Goal: Information Seeking & Learning: Learn about a topic

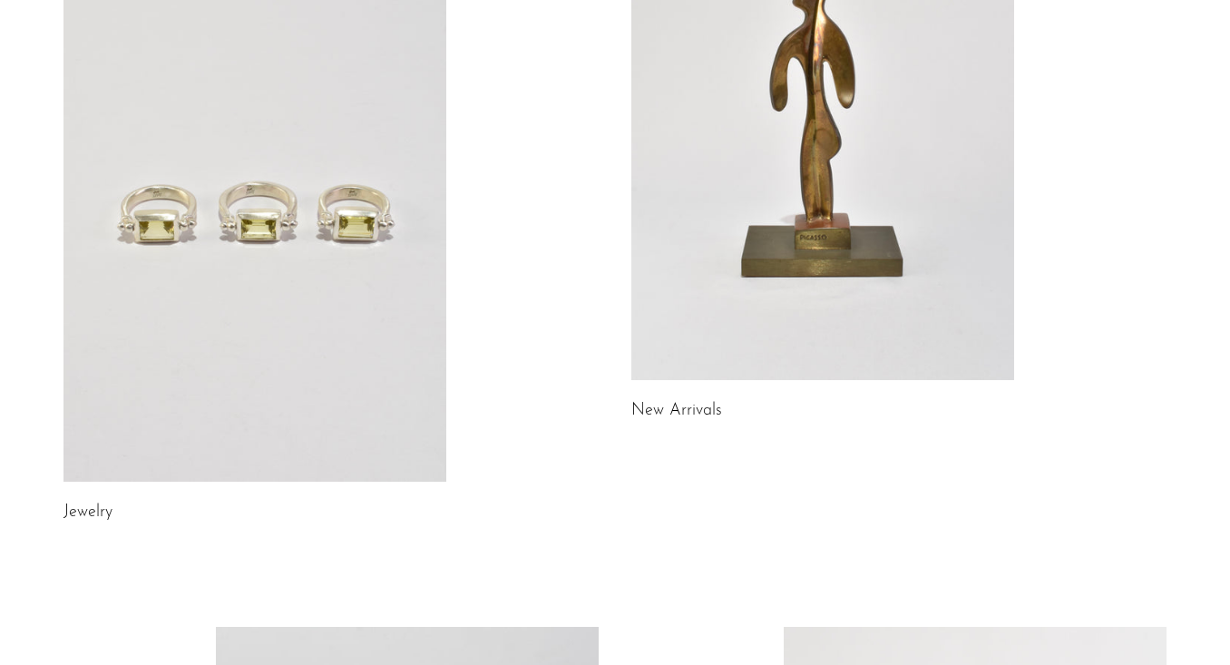
scroll to position [307, 0]
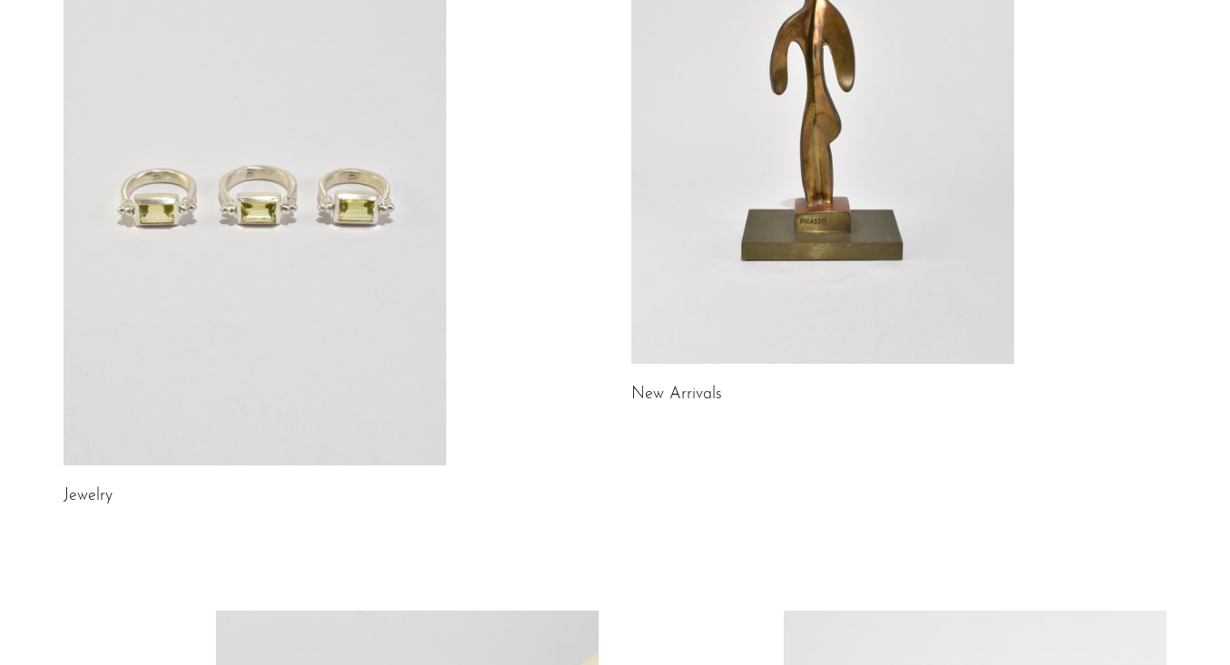
click at [925, 205] on link at bounding box center [822, 96] width 383 height 536
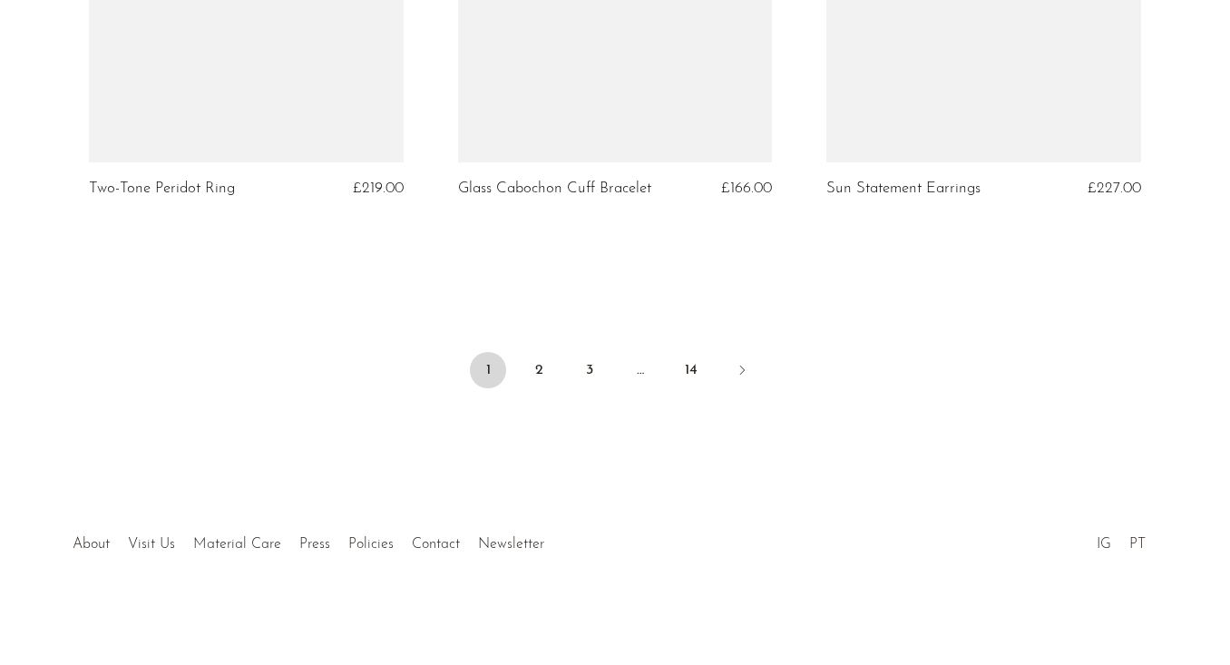
scroll to position [6254, 0]
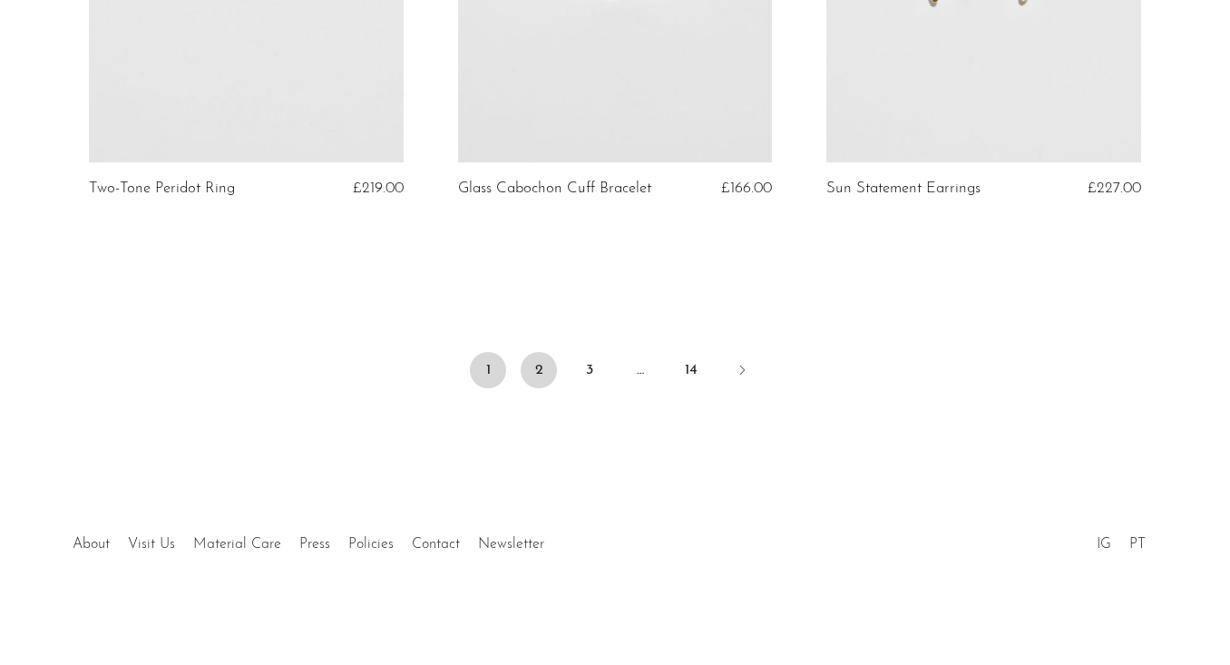
click at [551, 367] on link "2" at bounding box center [539, 370] width 36 height 36
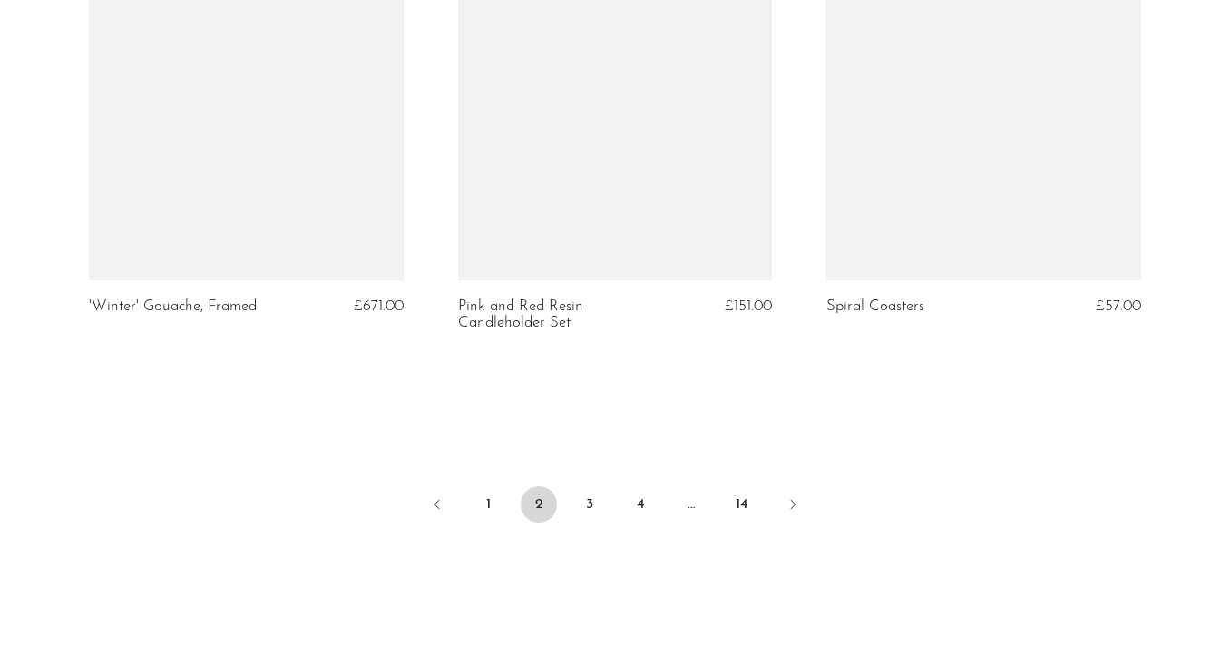
scroll to position [6119, 0]
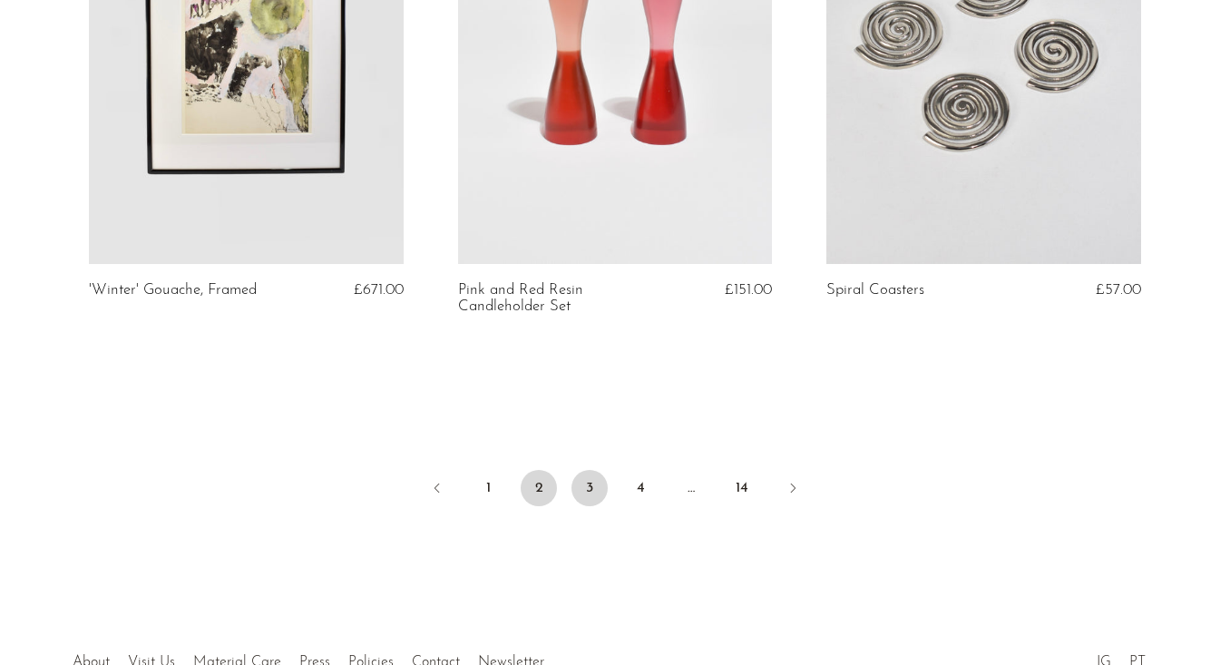
click at [588, 494] on link "3" at bounding box center [589, 488] width 36 height 36
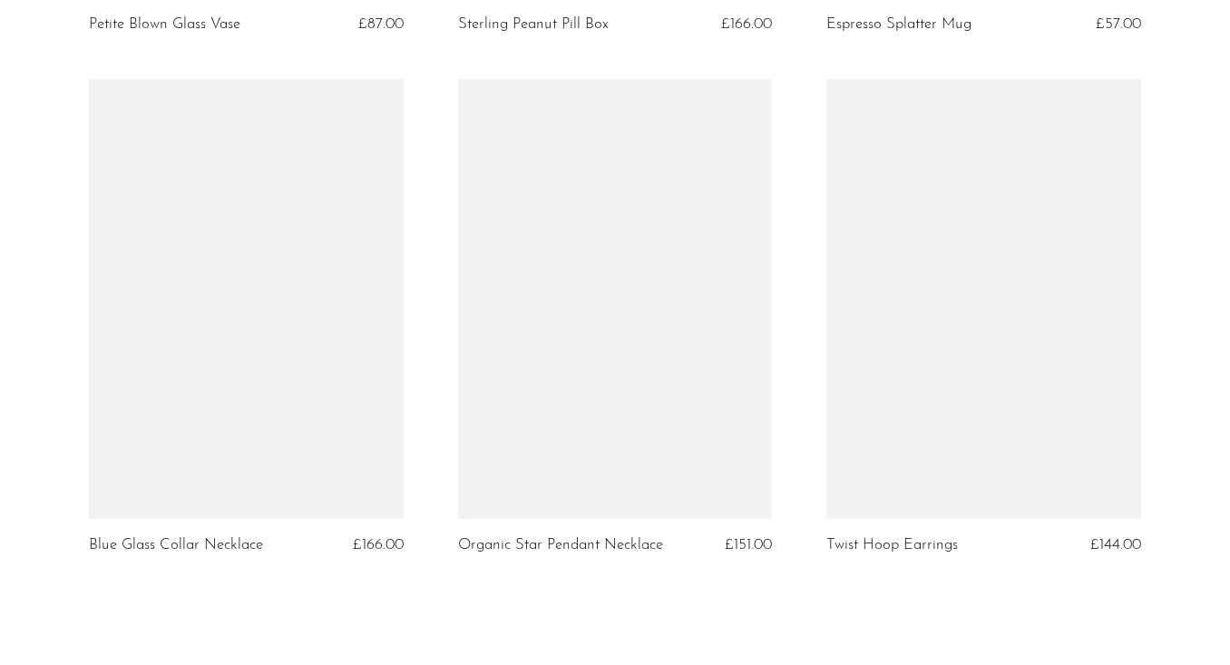
scroll to position [6203, 0]
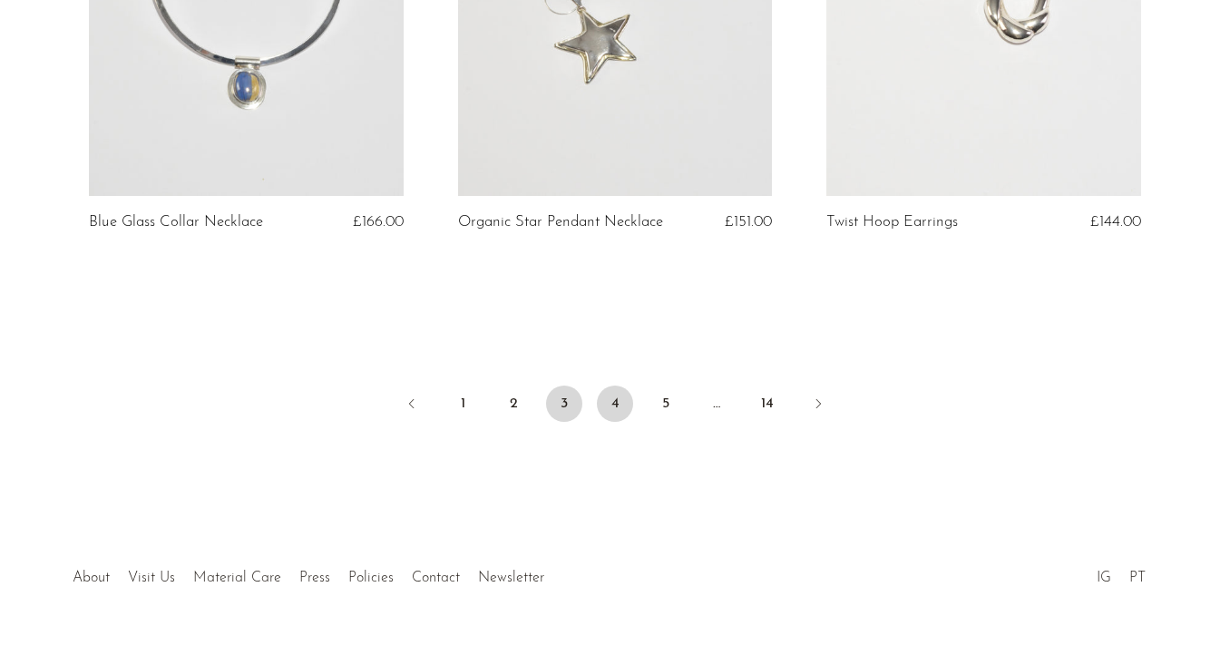
click at [610, 385] on link "4" at bounding box center [615, 403] width 36 height 36
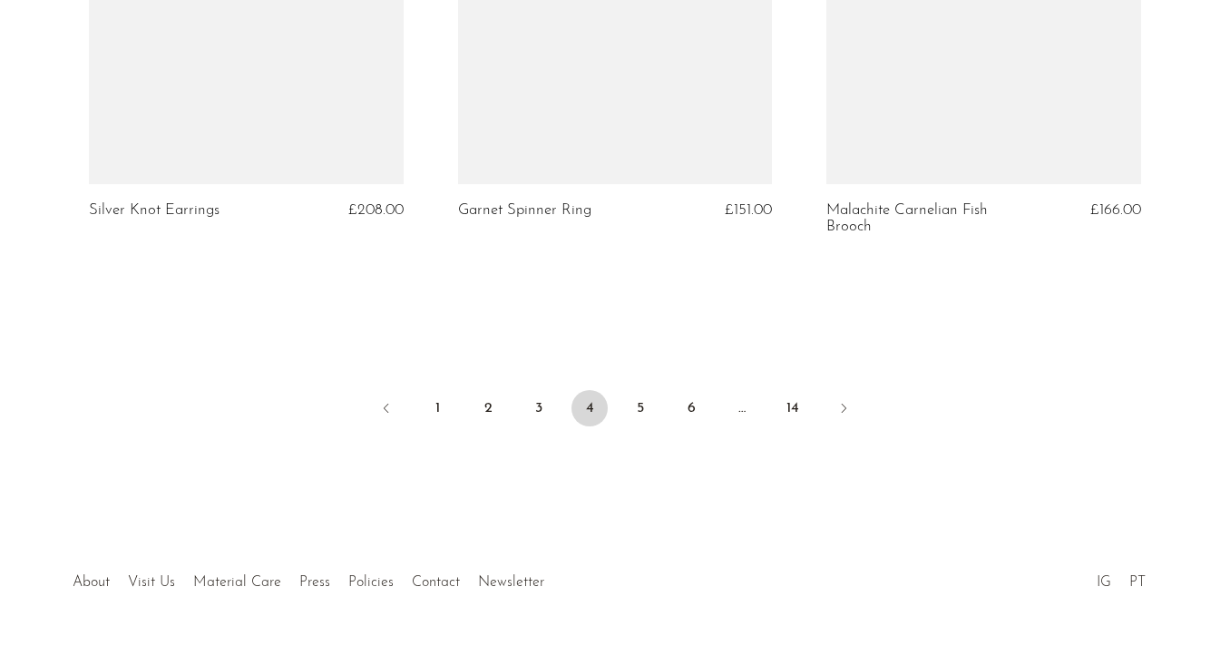
scroll to position [6237, 0]
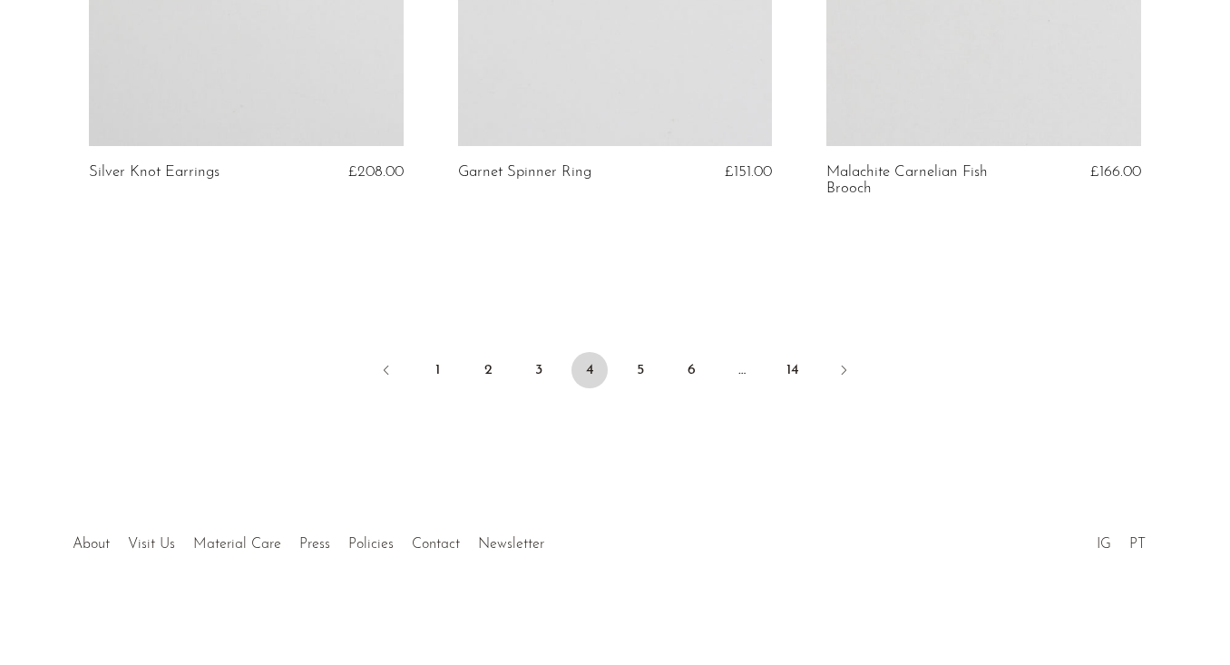
click at [658, 377] on ul "1 2 3 4 5 6 … 14" at bounding box center [614, 372] width 1161 height 54
click at [646, 373] on link "5" at bounding box center [640, 370] width 36 height 36
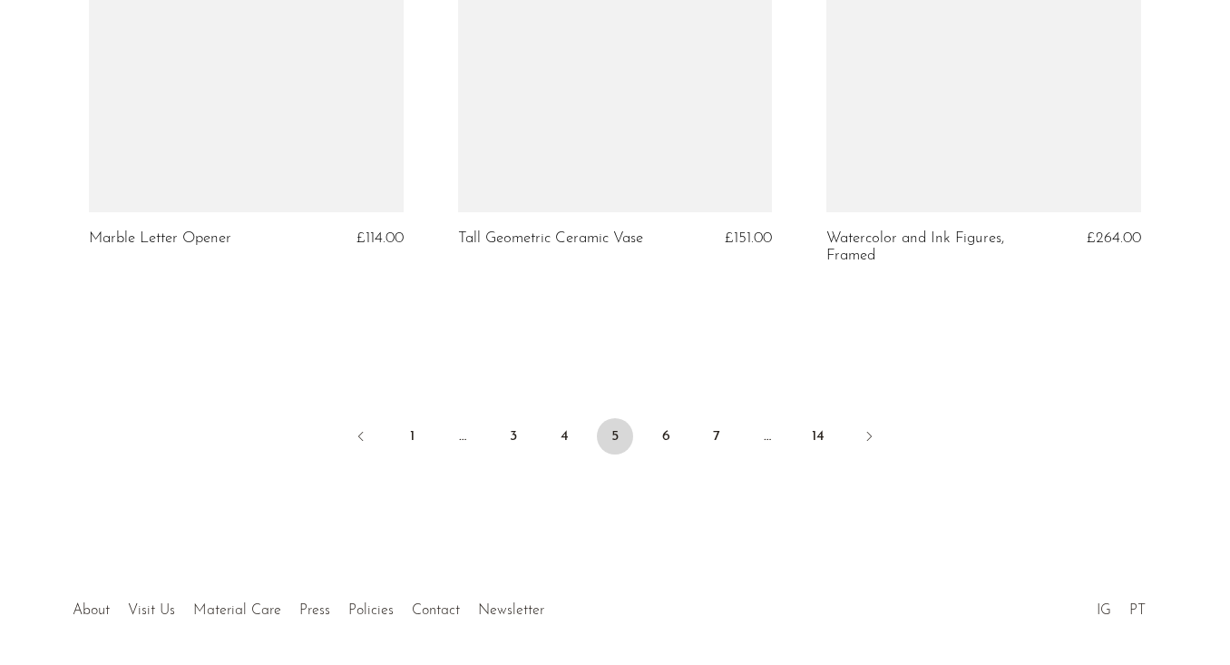
scroll to position [6199, 0]
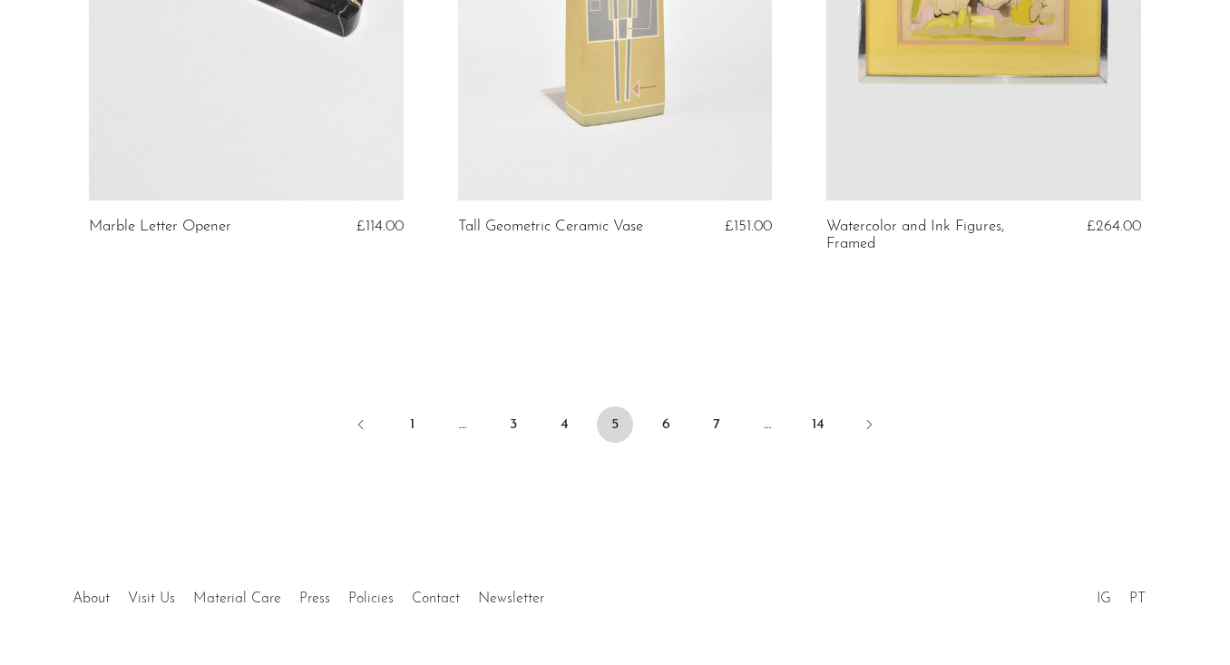
click at [678, 422] on li "6" at bounding box center [666, 426] width 36 height 40
click at [667, 414] on link "6" at bounding box center [666, 424] width 36 height 36
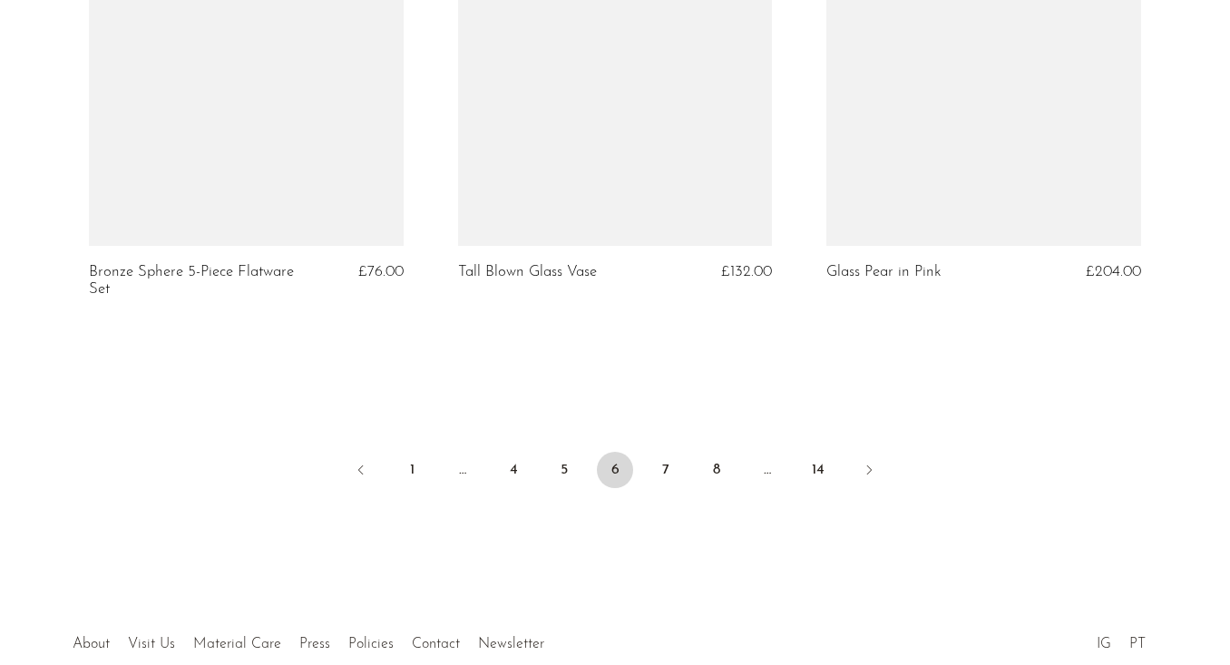
scroll to position [6237, 0]
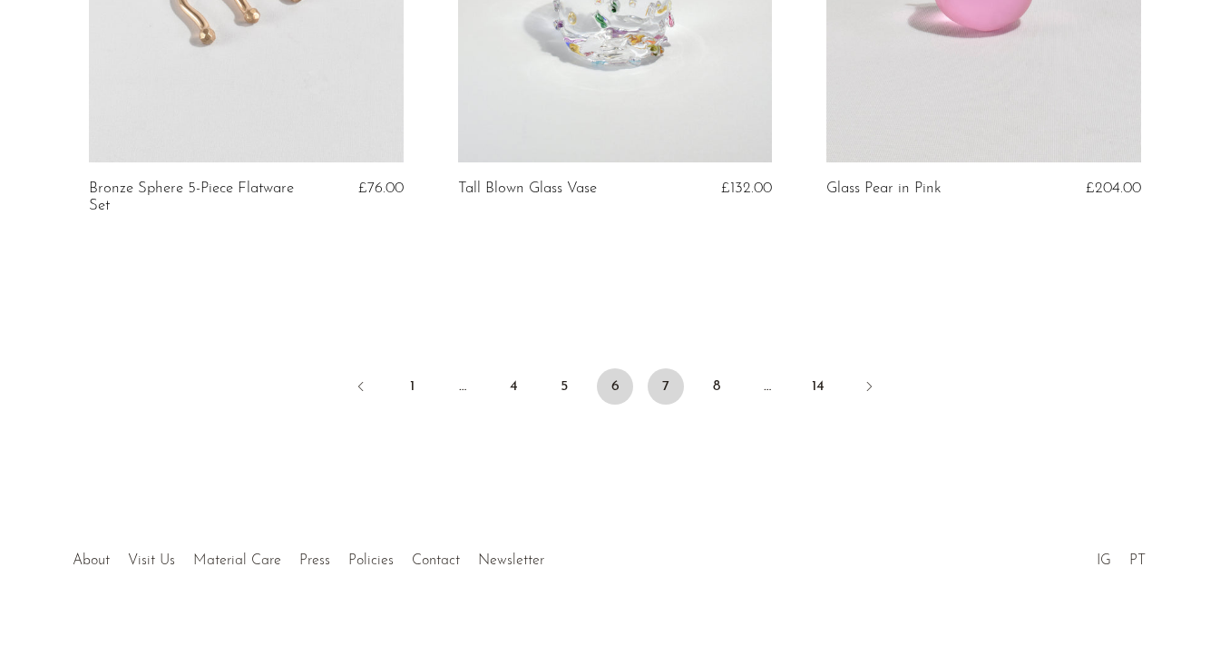
click at [664, 380] on link "7" at bounding box center [666, 386] width 36 height 36
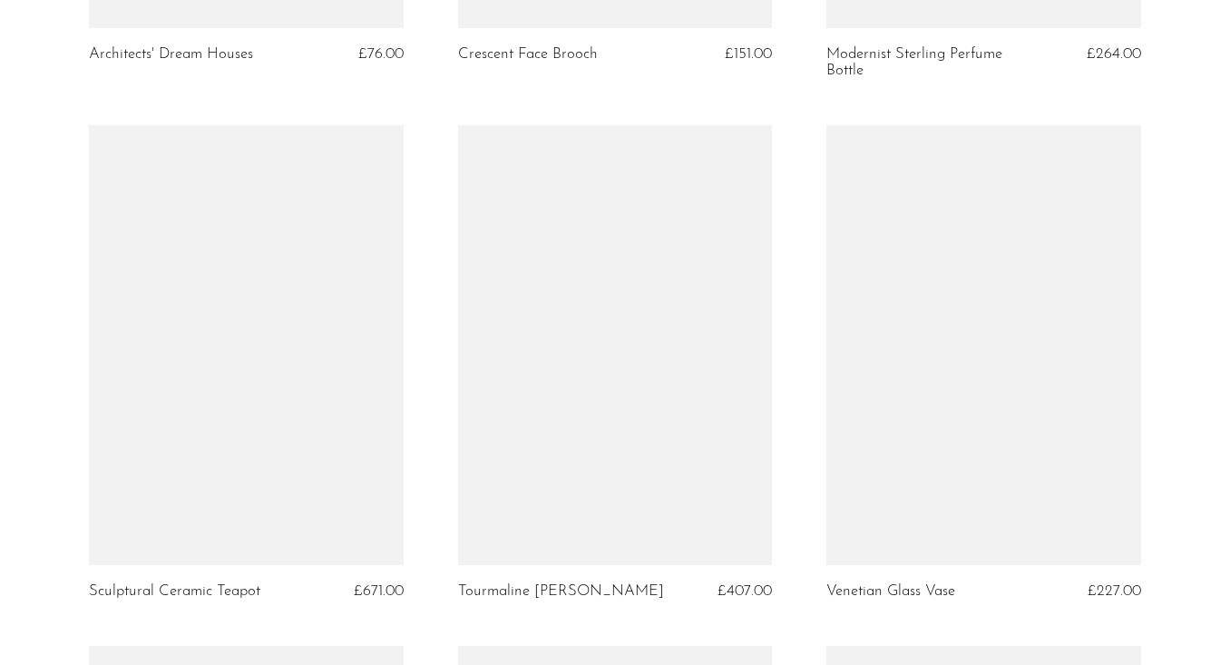
scroll to position [4300, 0]
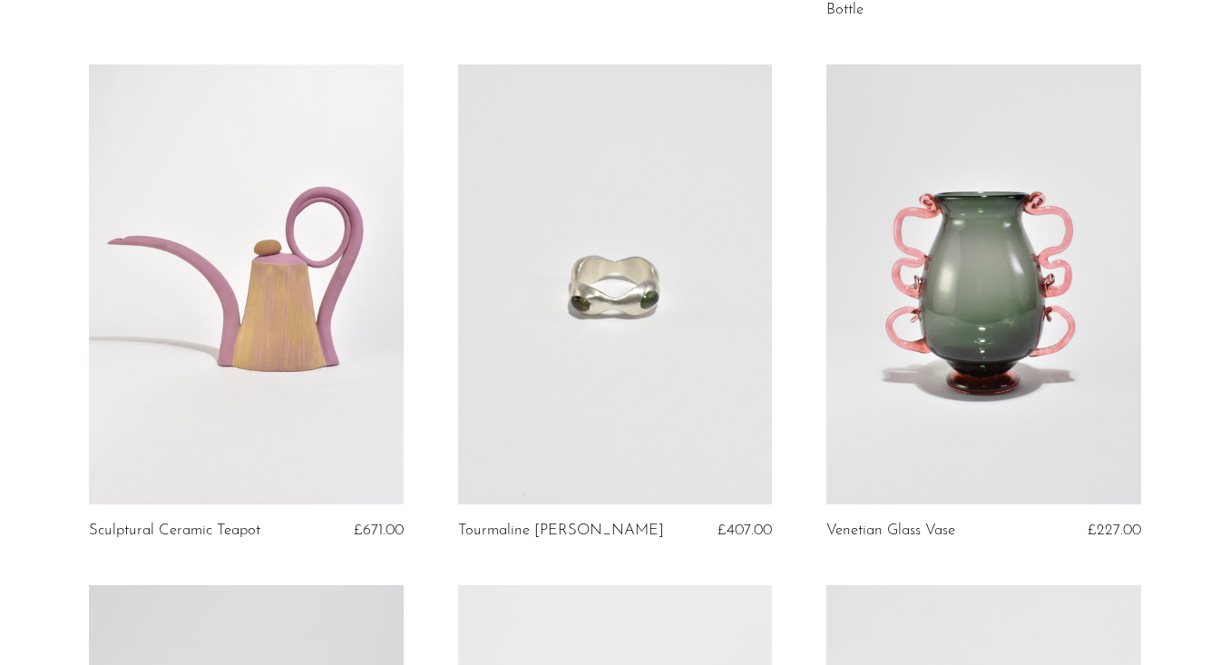
click at [1007, 327] on link at bounding box center [983, 284] width 315 height 440
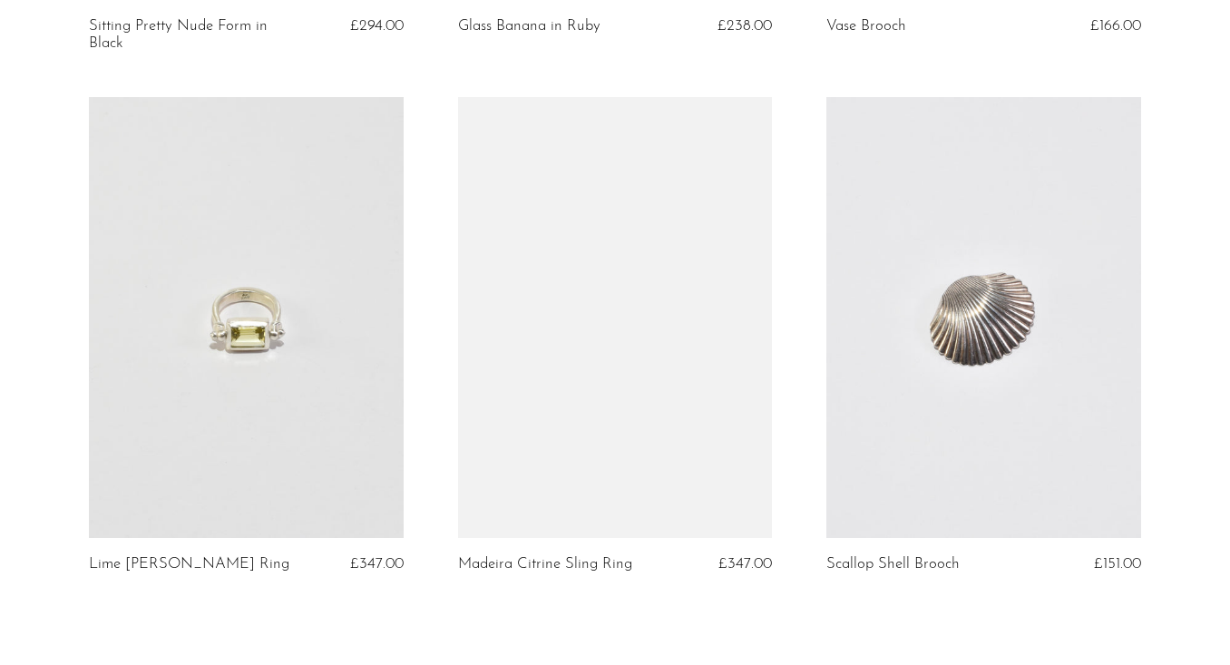
scroll to position [6237, 0]
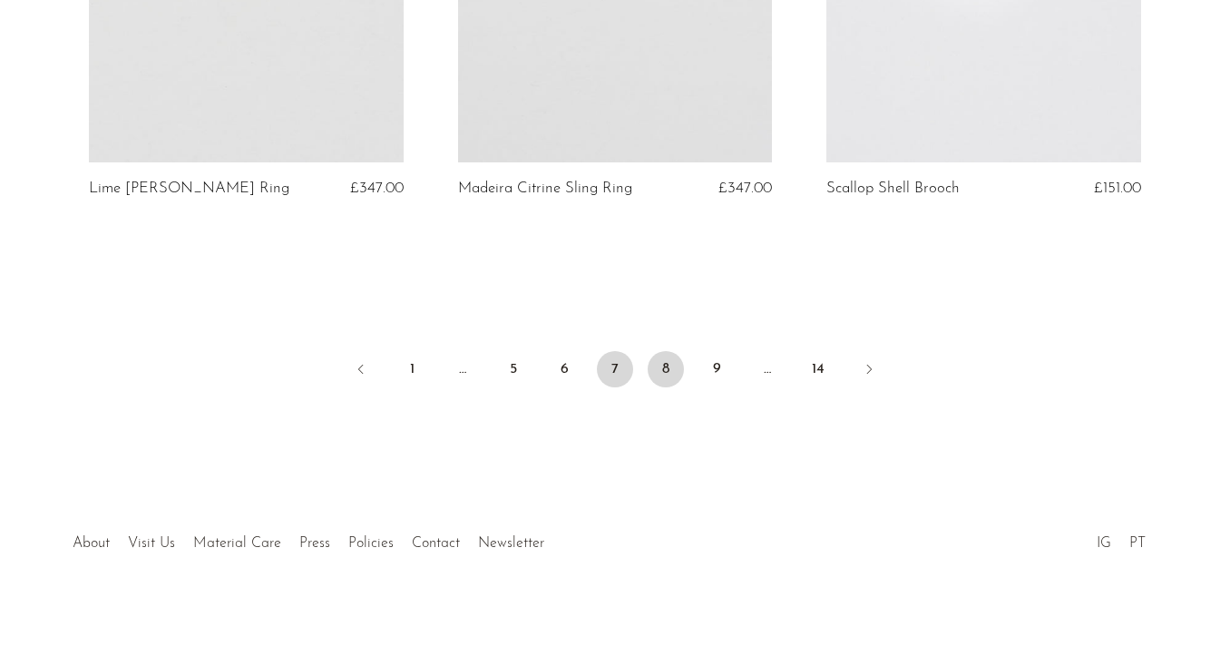
click at [658, 371] on link "8" at bounding box center [666, 369] width 36 height 36
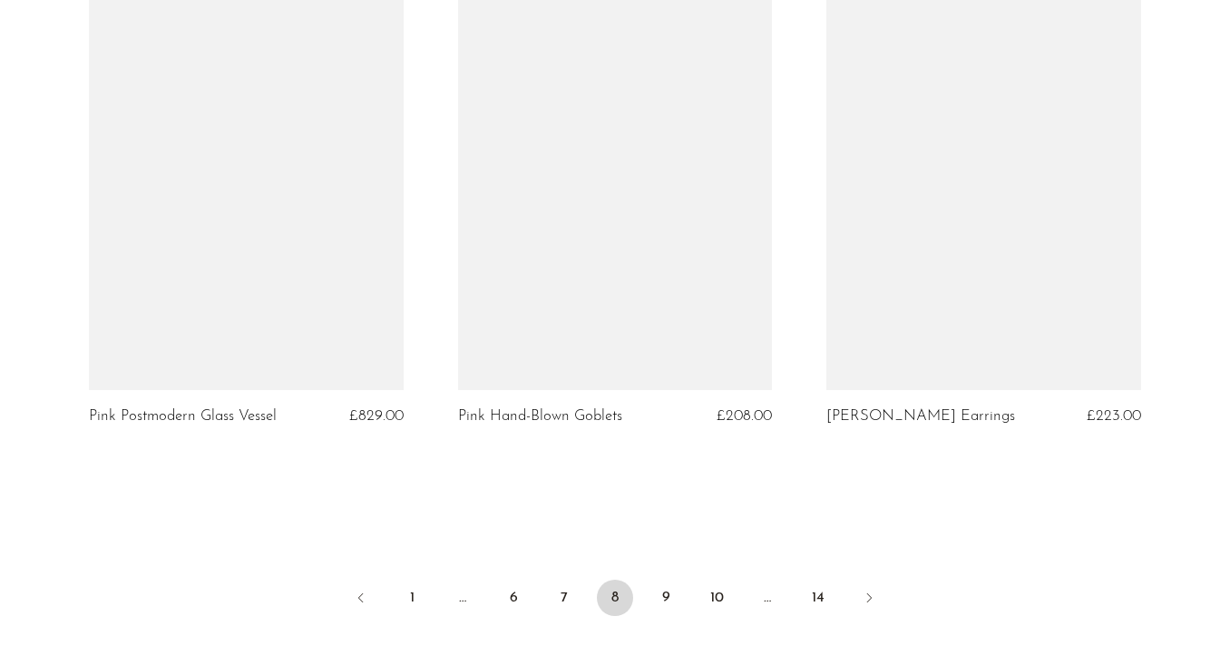
scroll to position [5978, 0]
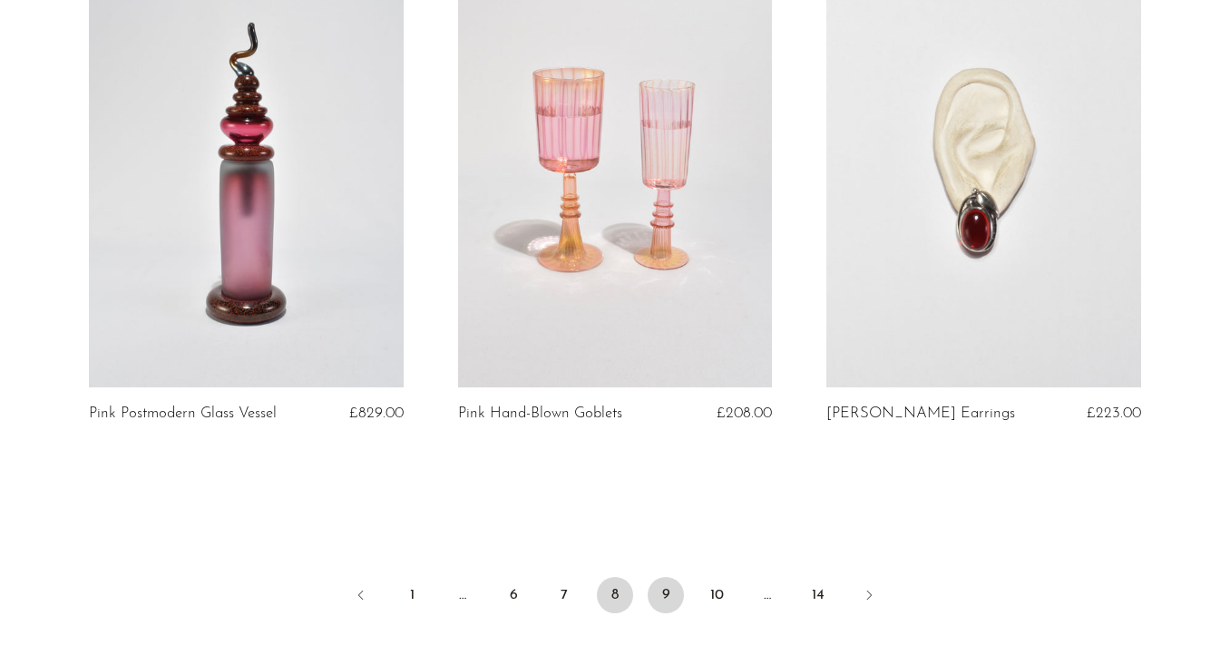
click at [665, 596] on link "9" at bounding box center [666, 595] width 36 height 36
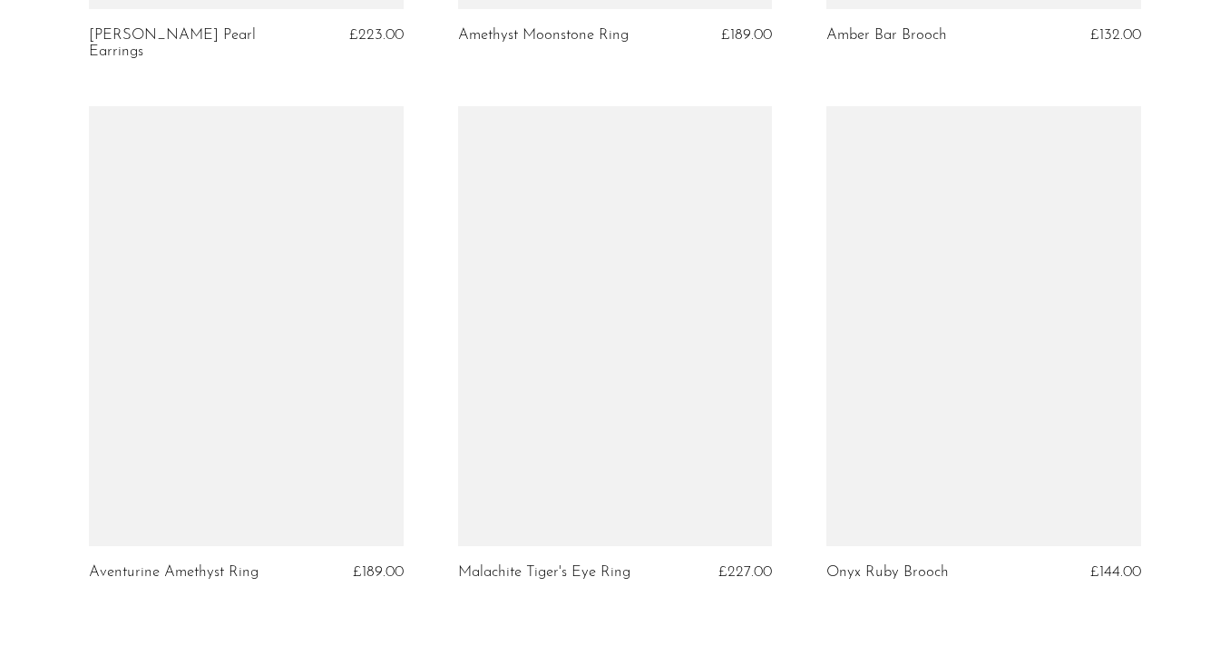
scroll to position [6001, 0]
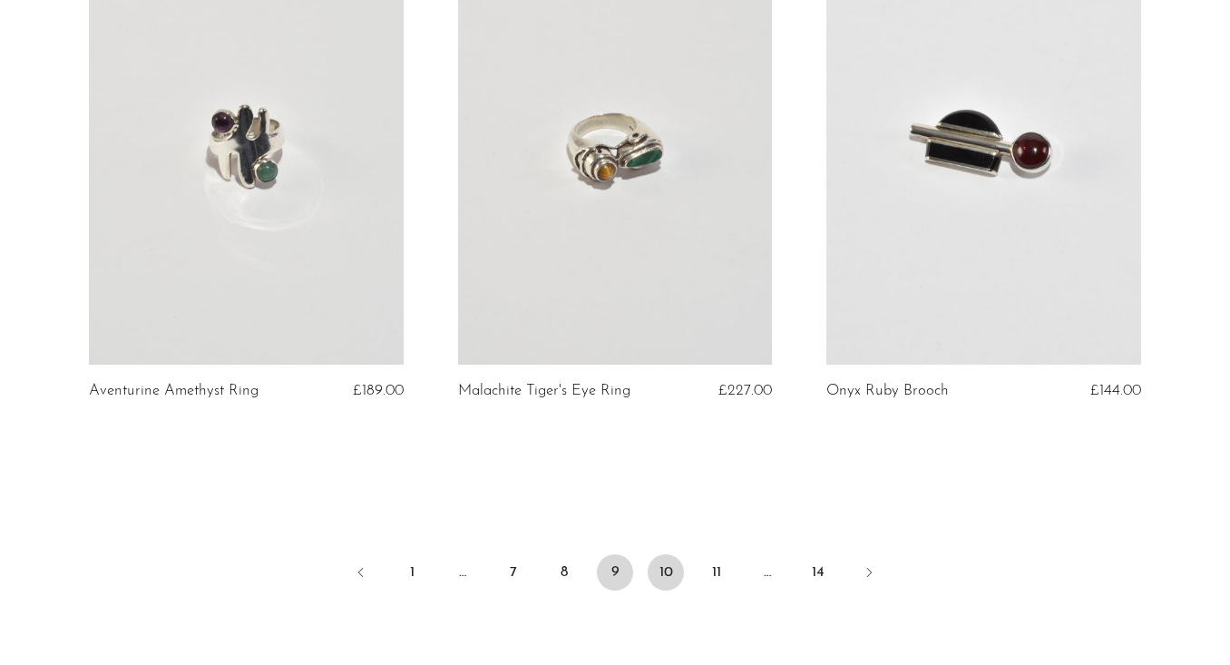
click at [677, 554] on link "10" at bounding box center [666, 572] width 36 height 36
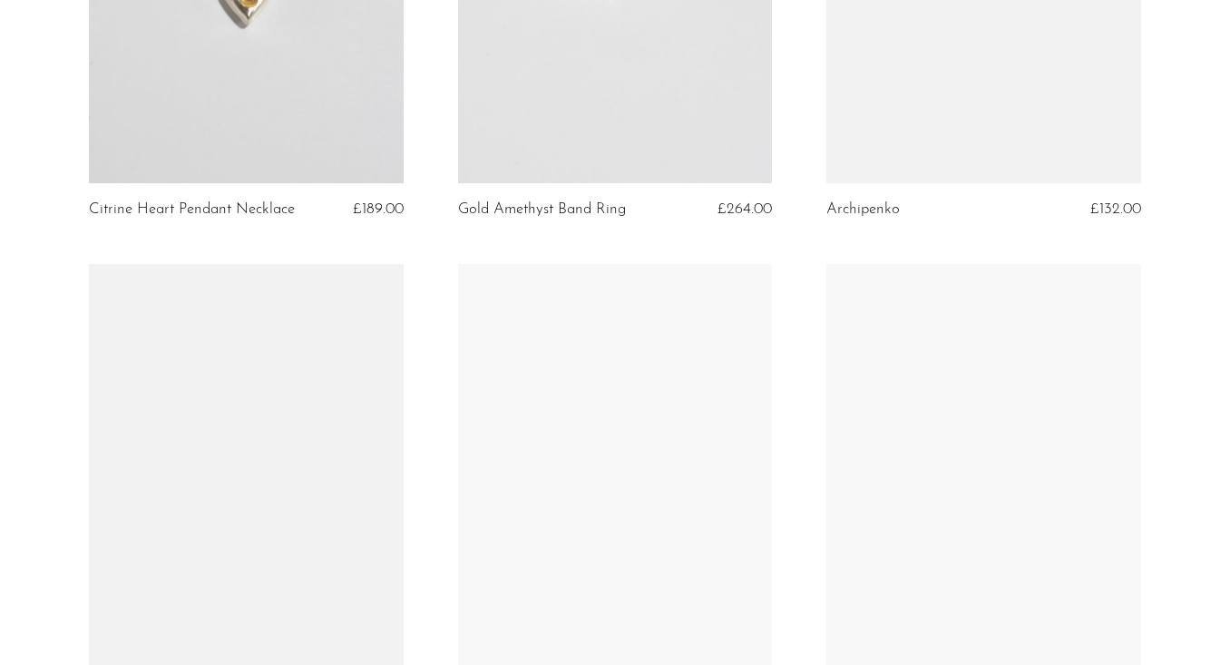
scroll to position [2578, 0]
